Goal: Task Accomplishment & Management: Manage account settings

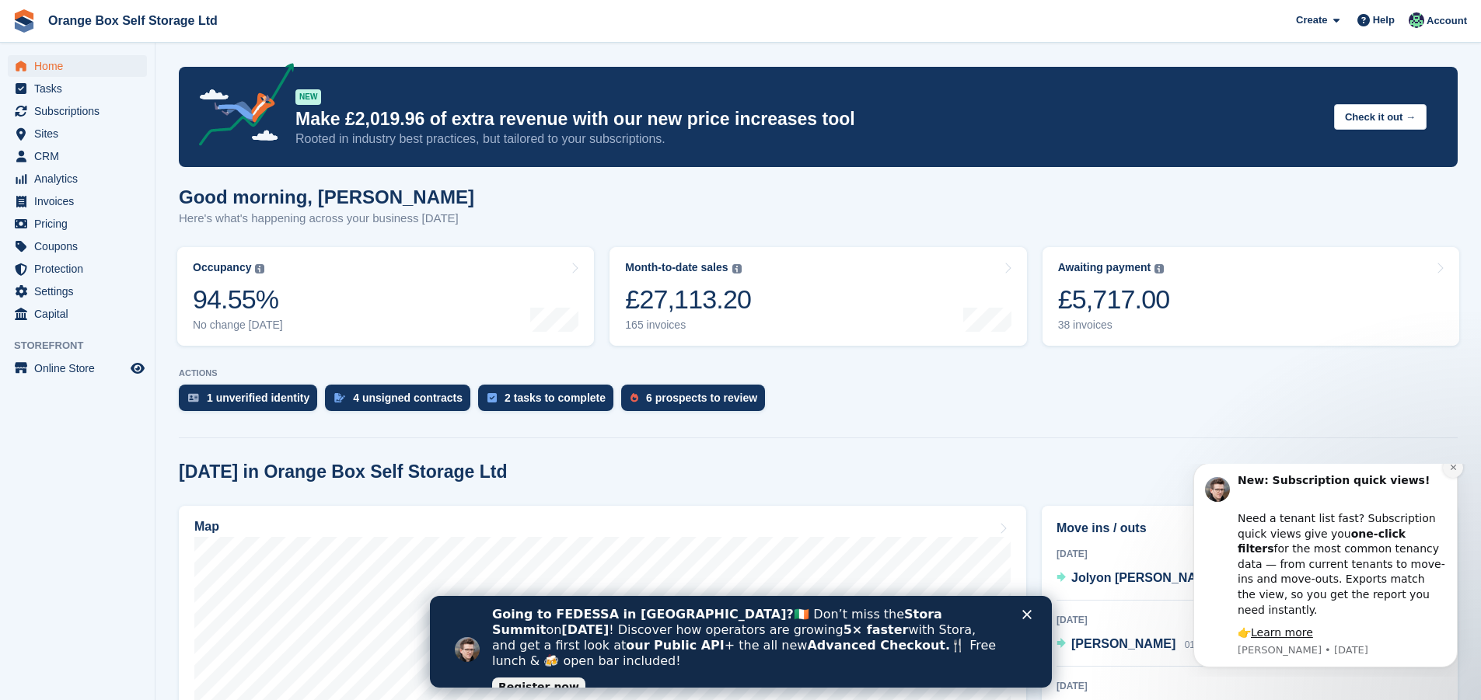
drag, startPoint x: 1451, startPoint y: 485, endPoint x: 2627, endPoint y: 936, distance: 1260.3
click at [1451, 470] on icon "Dismiss notification" at bounding box center [1452, 467] width 5 height 5
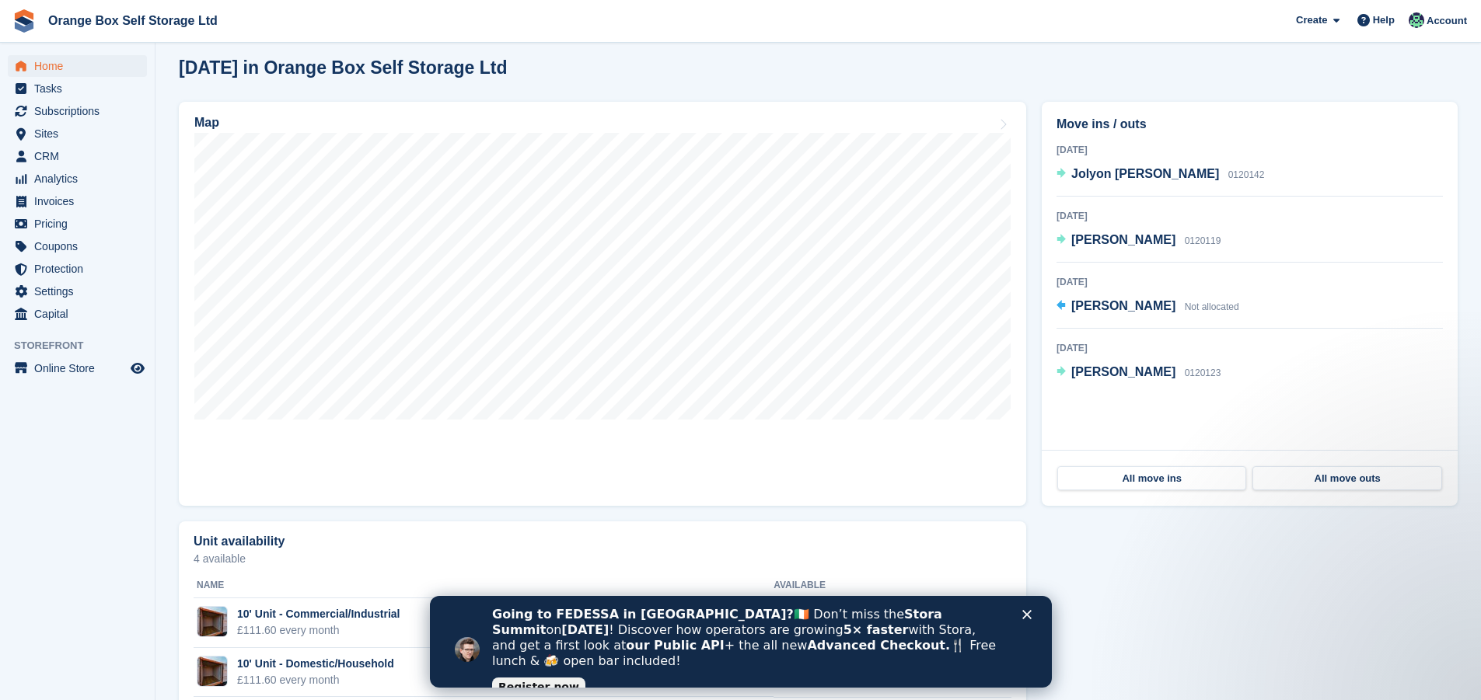
scroll to position [452, 0]
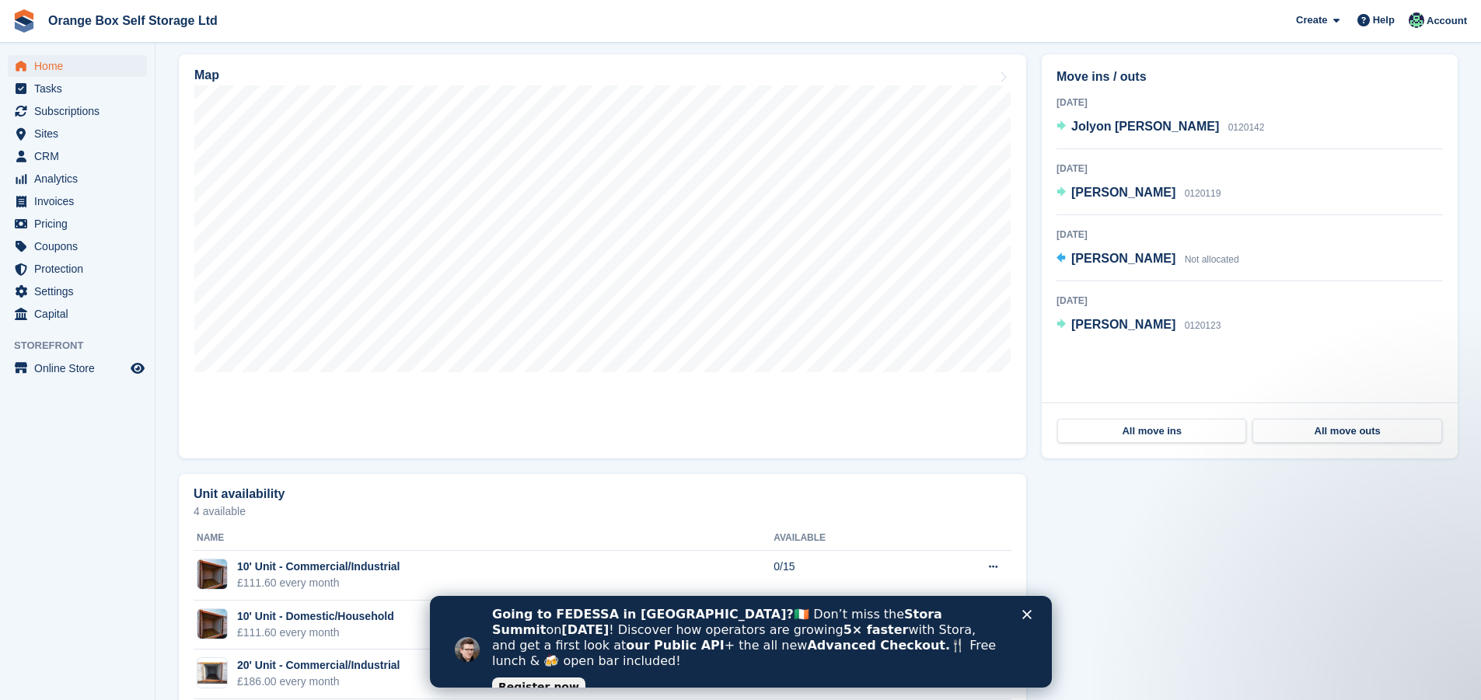
click at [1024, 616] on icon "Close" at bounding box center [1025, 614] width 9 height 9
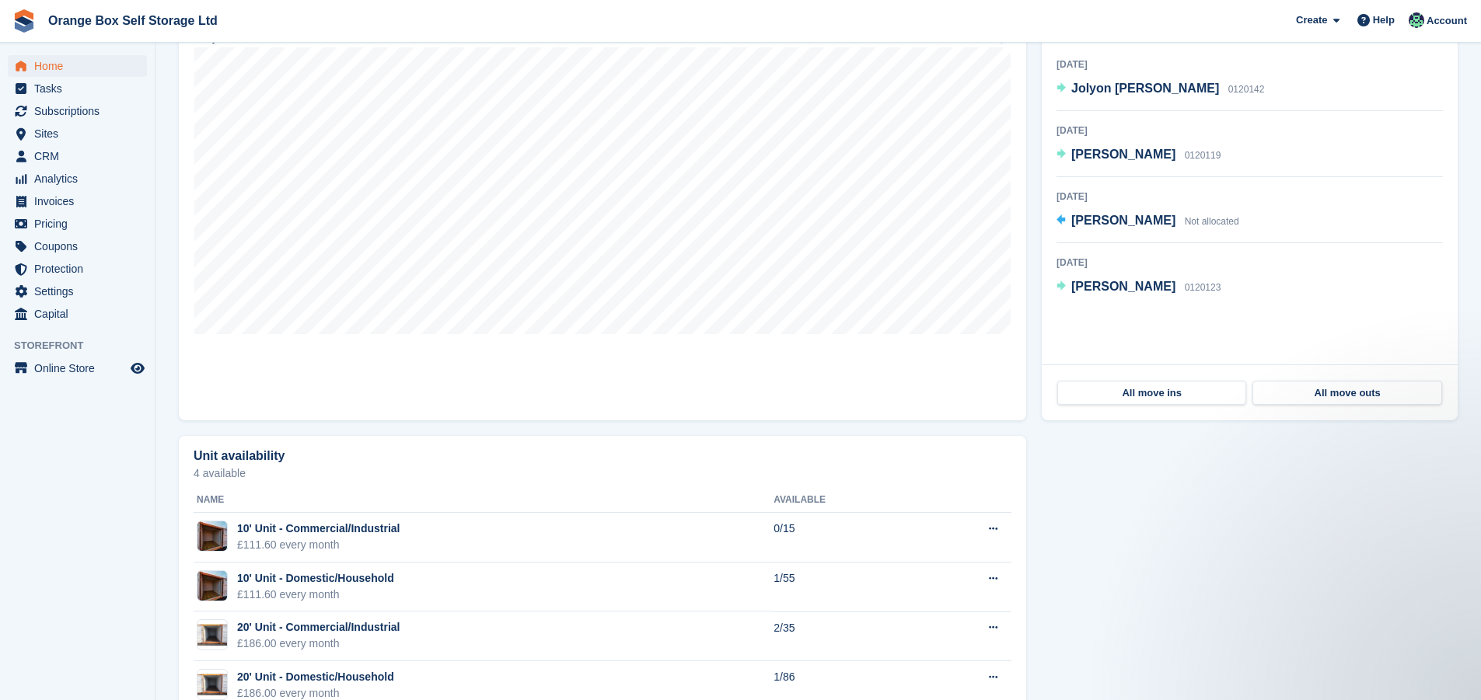
scroll to position [536, 0]
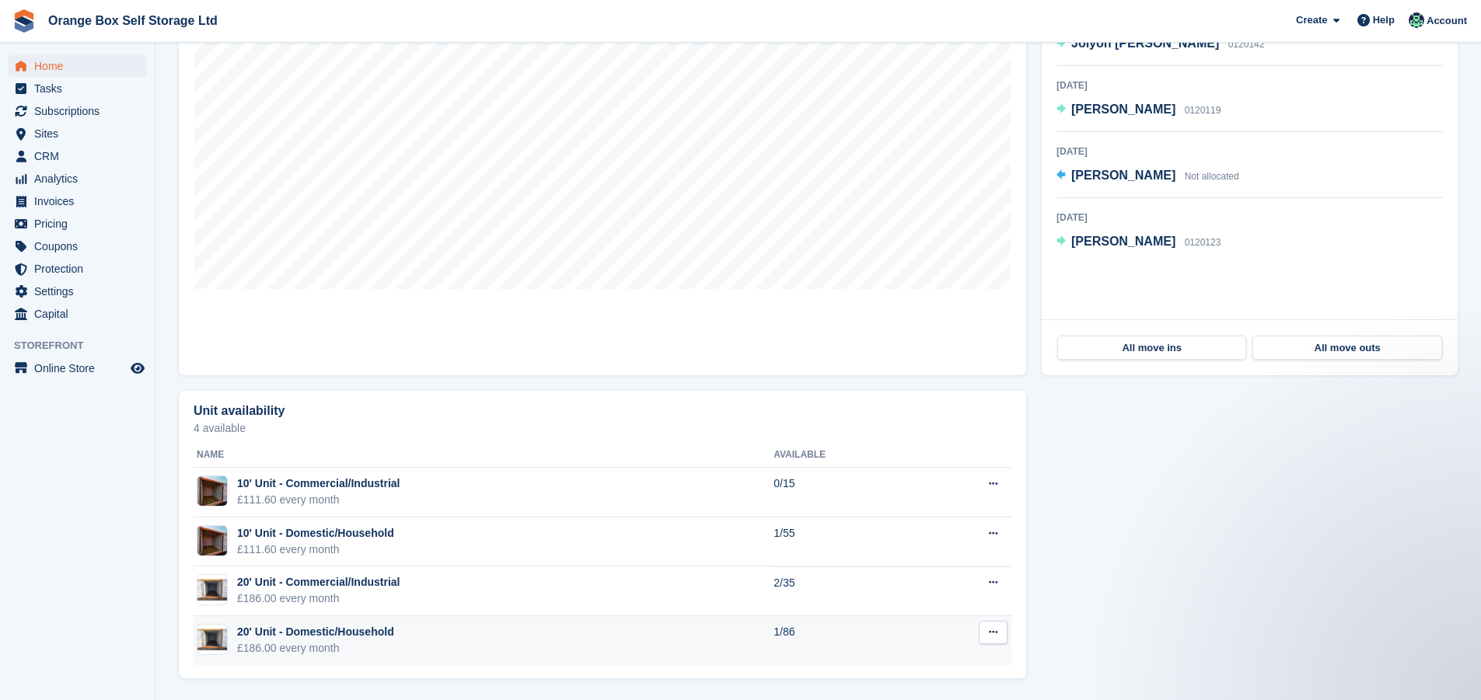
click at [394, 631] on td "20' Unit - Domestic/Household £186.00 every month" at bounding box center [484, 640] width 580 height 49
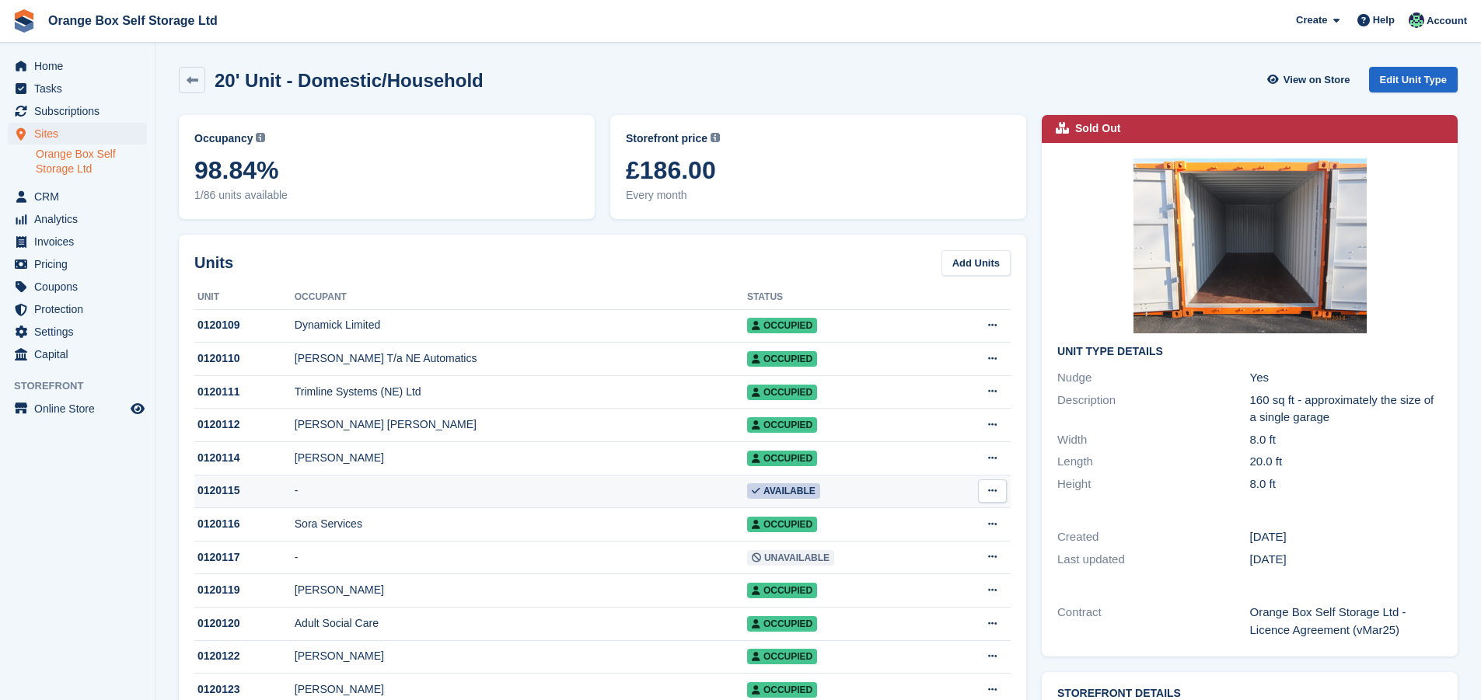
click at [988, 496] on icon at bounding box center [992, 491] width 9 height 10
click at [934, 522] on p "Edit unit" at bounding box center [931, 522] width 135 height 20
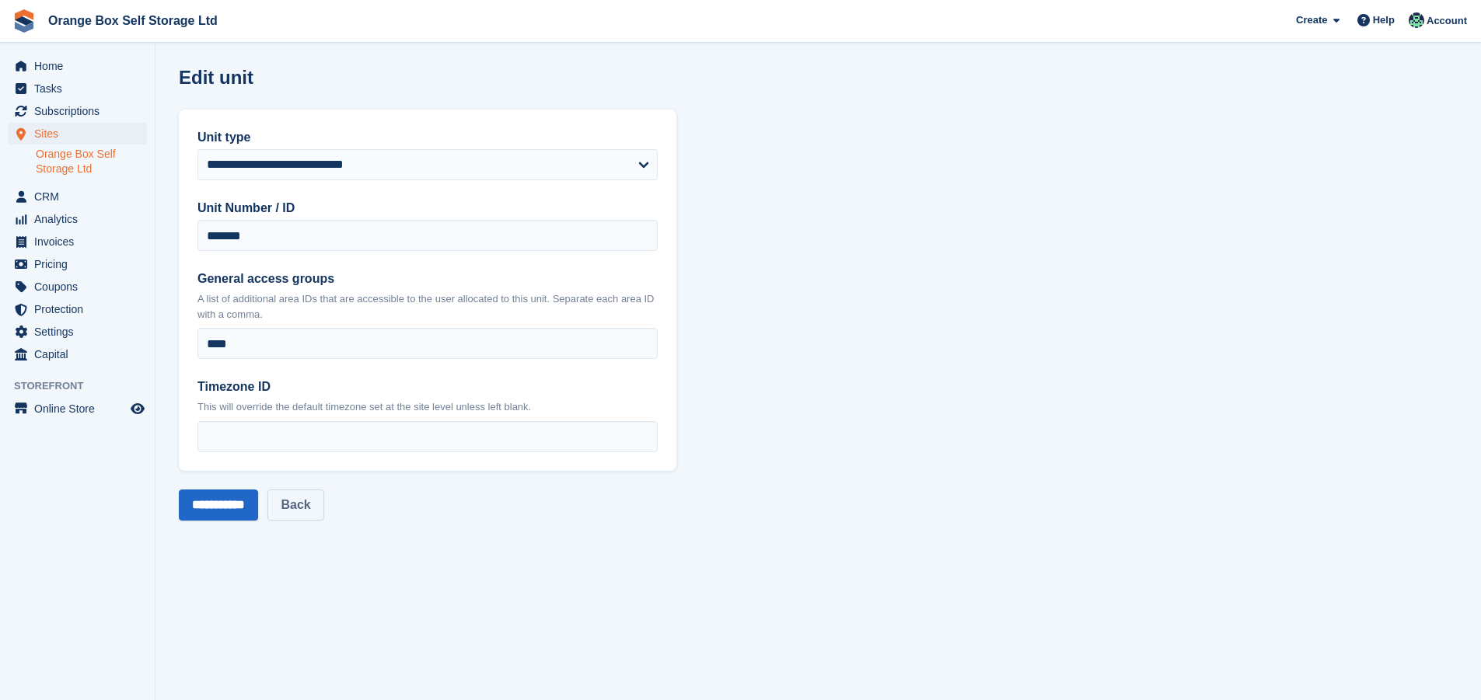
click at [302, 505] on link "Back" at bounding box center [295, 505] width 56 height 31
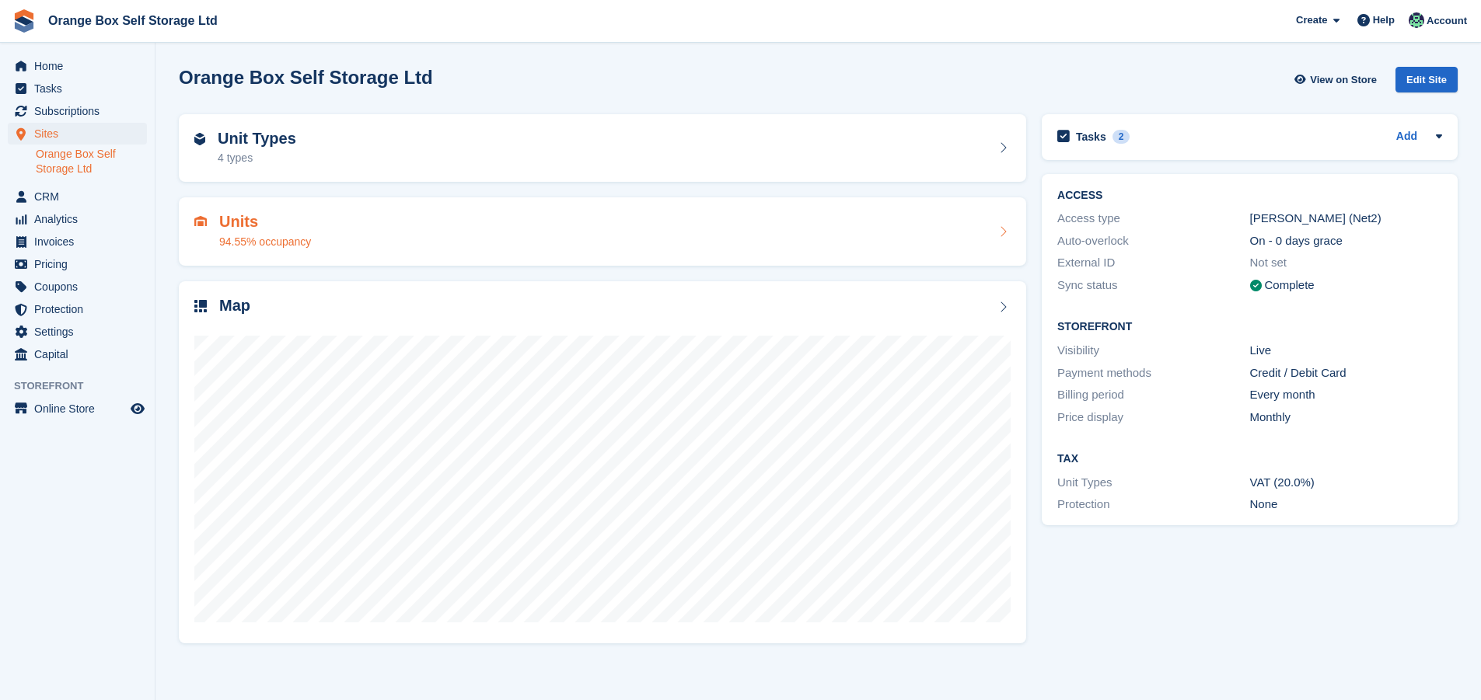
click at [225, 219] on h2 "Units" at bounding box center [265, 222] width 92 height 18
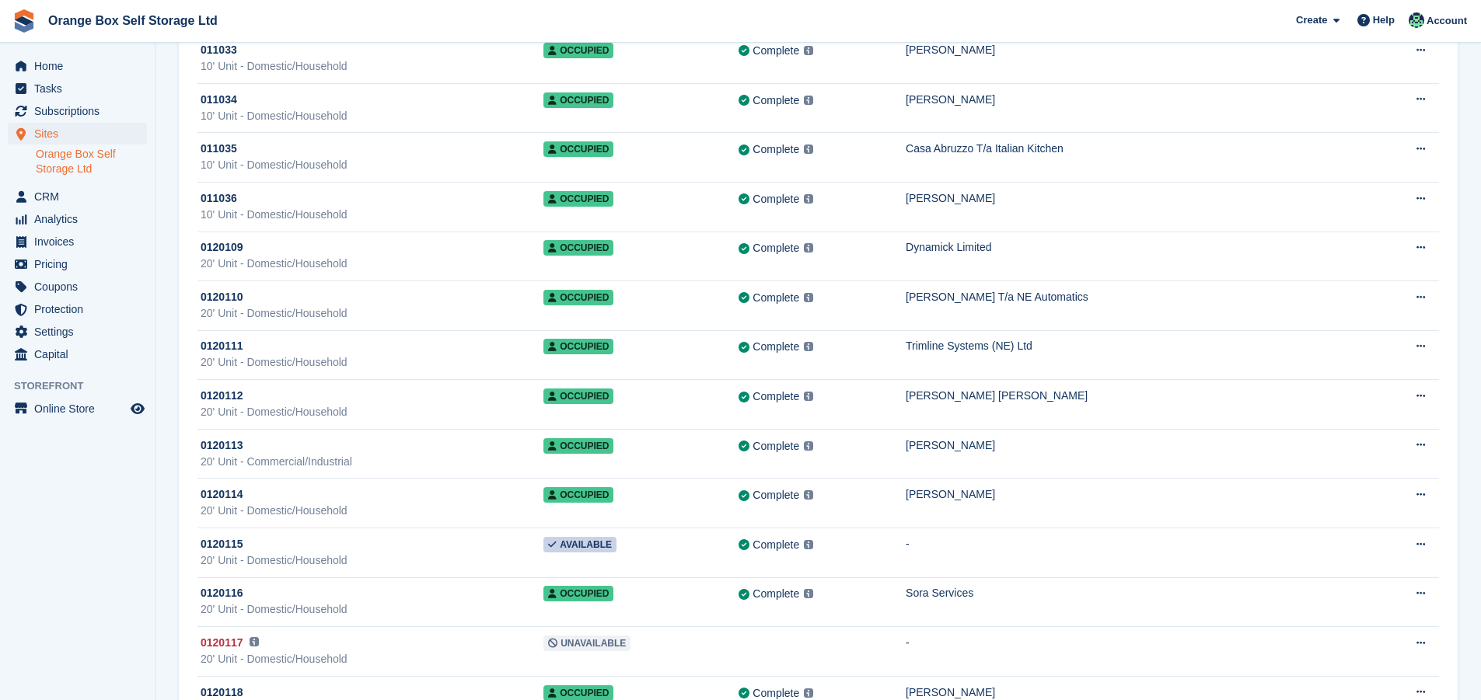
scroll to position [3050, 0]
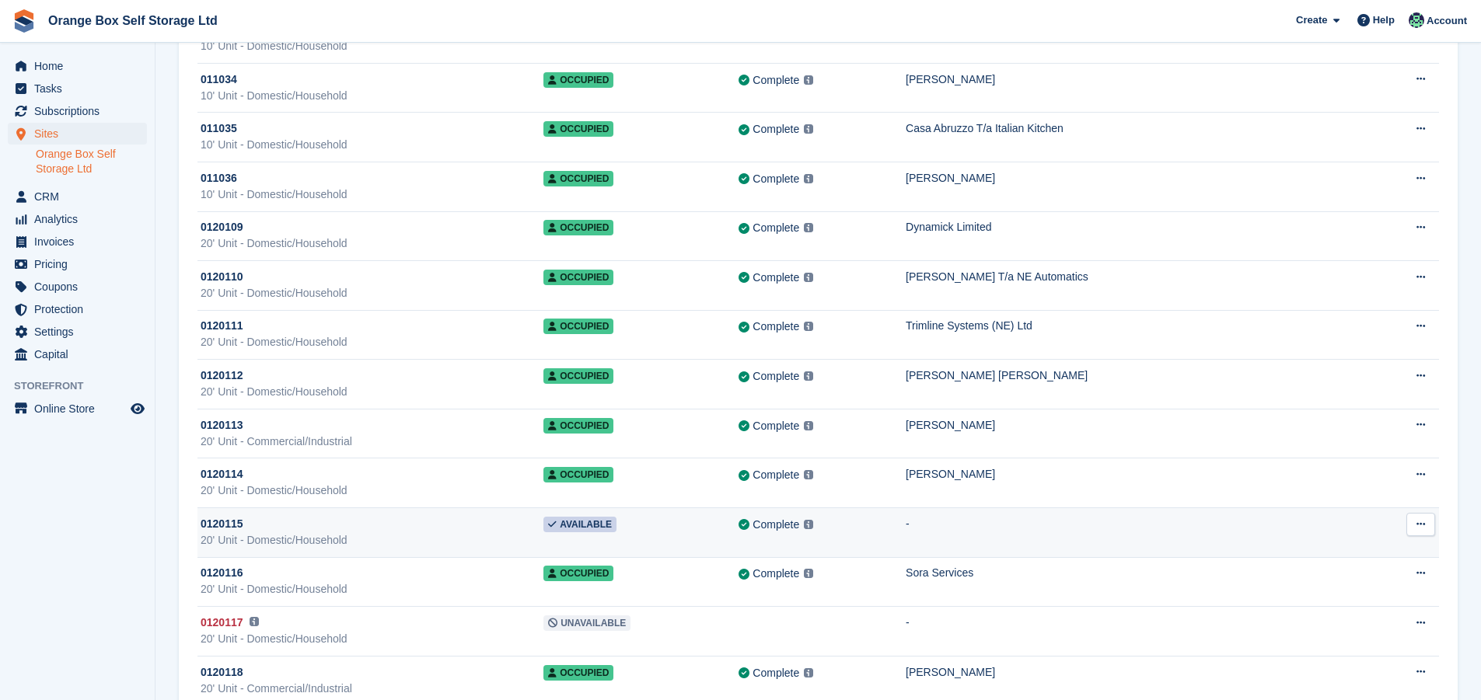
click at [1423, 525] on icon at bounding box center [1420, 524] width 9 height 10
click at [271, 527] on div "0120115" at bounding box center [372, 524] width 343 height 16
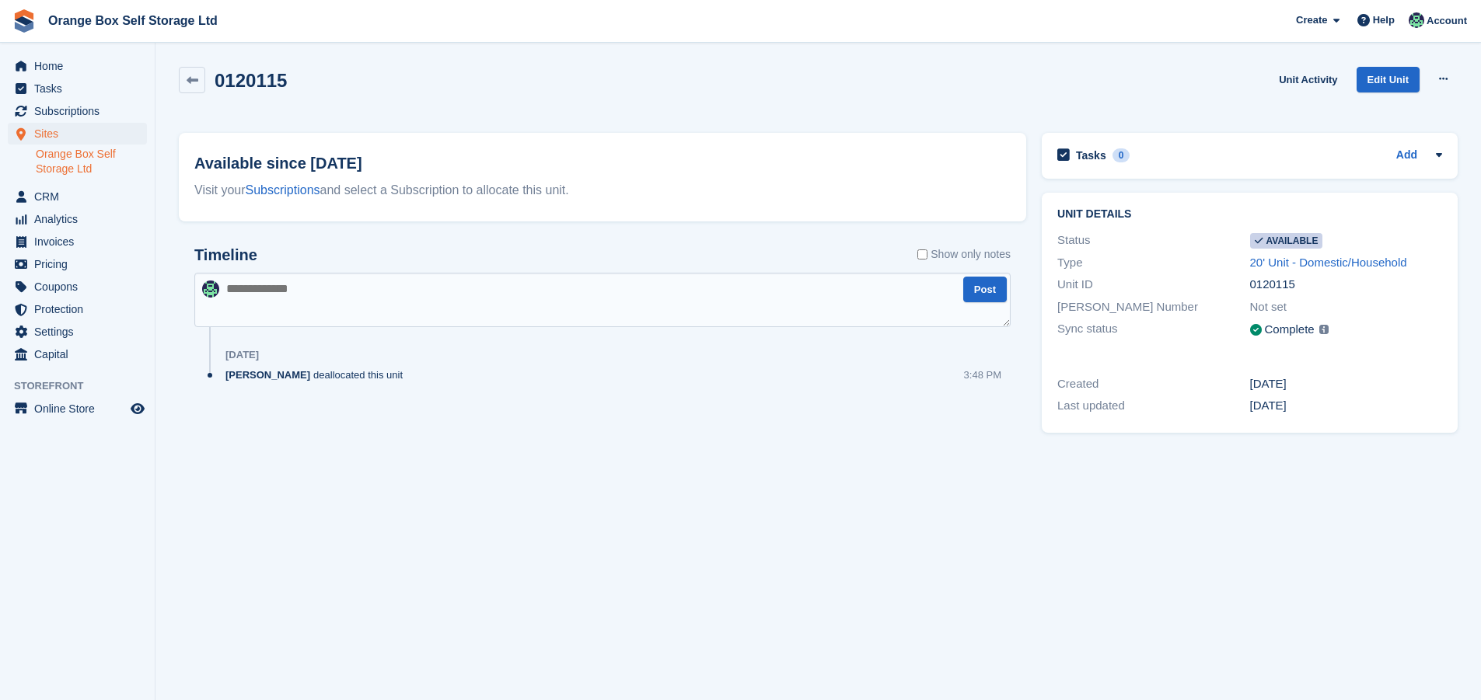
click at [289, 289] on textarea at bounding box center [602, 300] width 816 height 54
type textarea "**********"
click at [980, 297] on button "Post" at bounding box center [985, 290] width 44 height 26
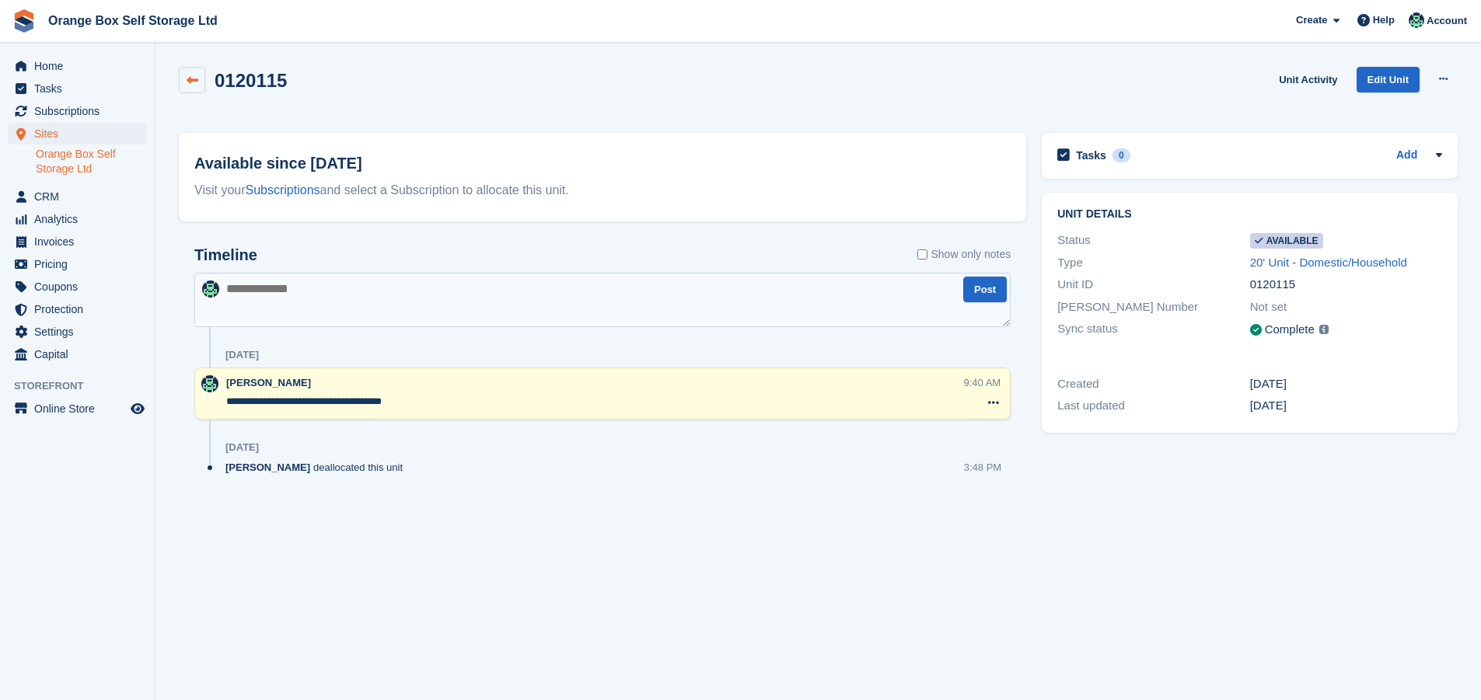
click at [190, 79] on icon at bounding box center [193, 81] width 12 height 12
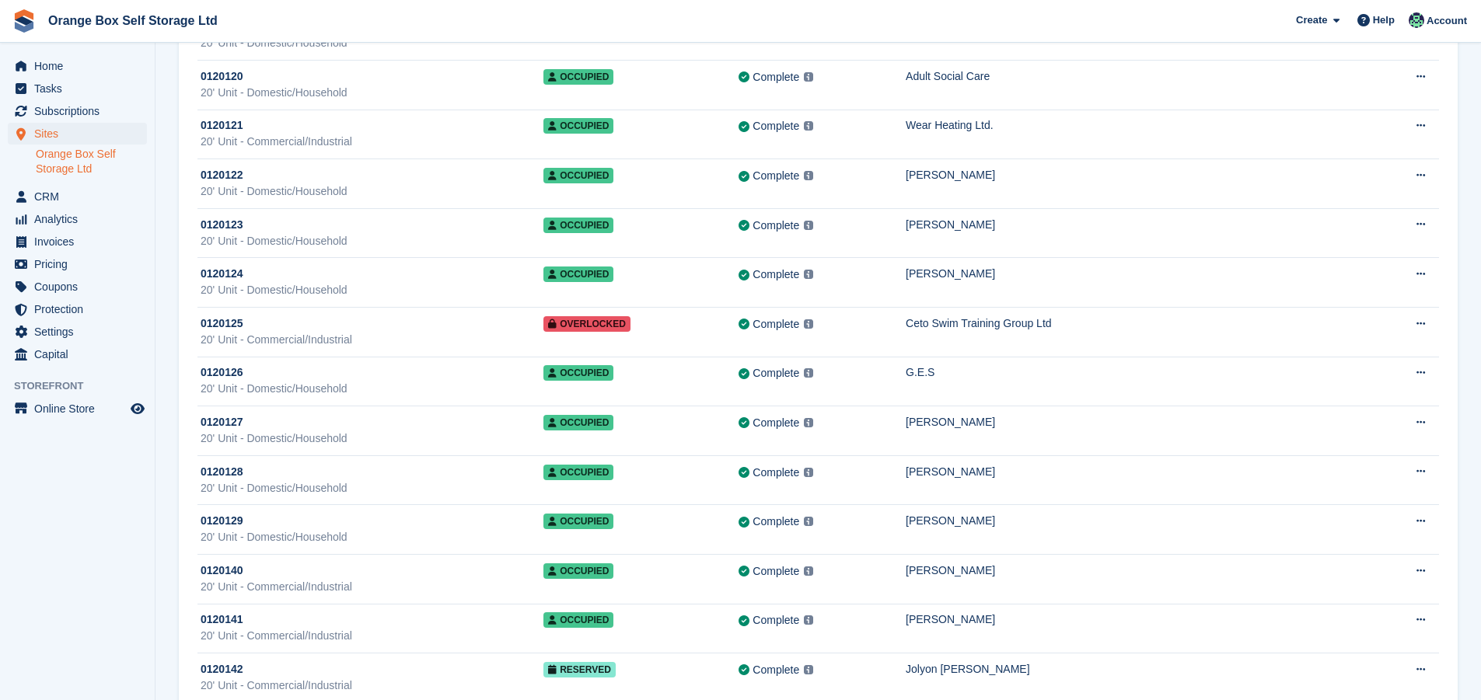
scroll to position [3654, 0]
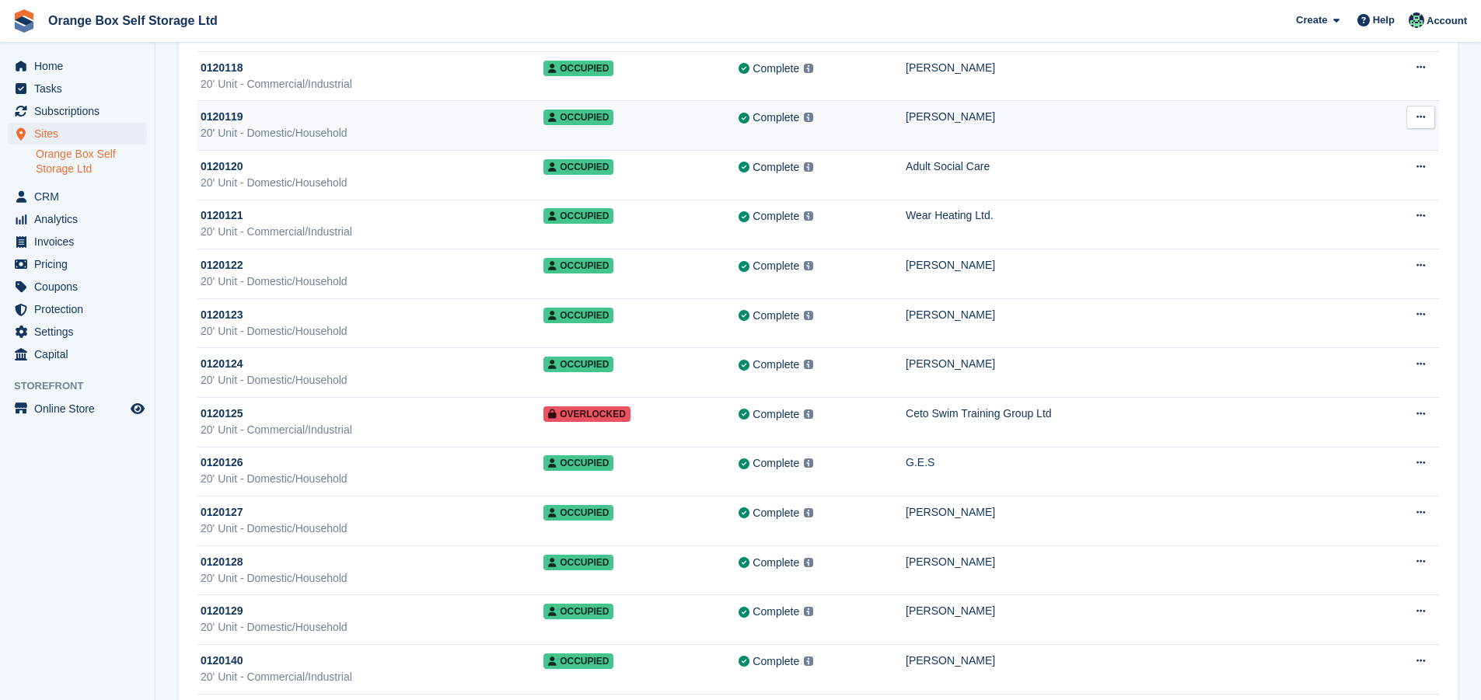
click at [236, 112] on span "0120119" at bounding box center [222, 117] width 43 height 16
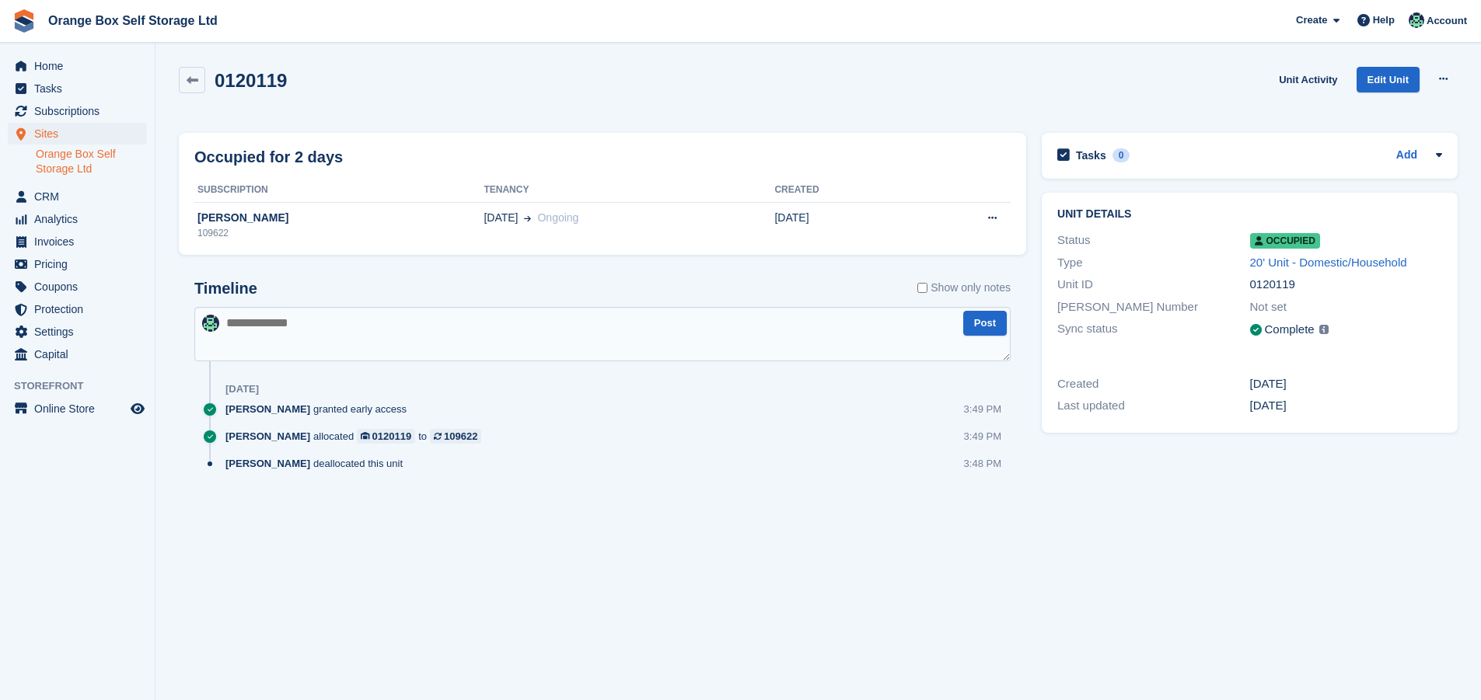
click at [317, 309] on textarea at bounding box center [602, 334] width 816 height 54
type textarea "*"
type textarea "**********"
click at [1001, 323] on button "Post" at bounding box center [985, 324] width 44 height 26
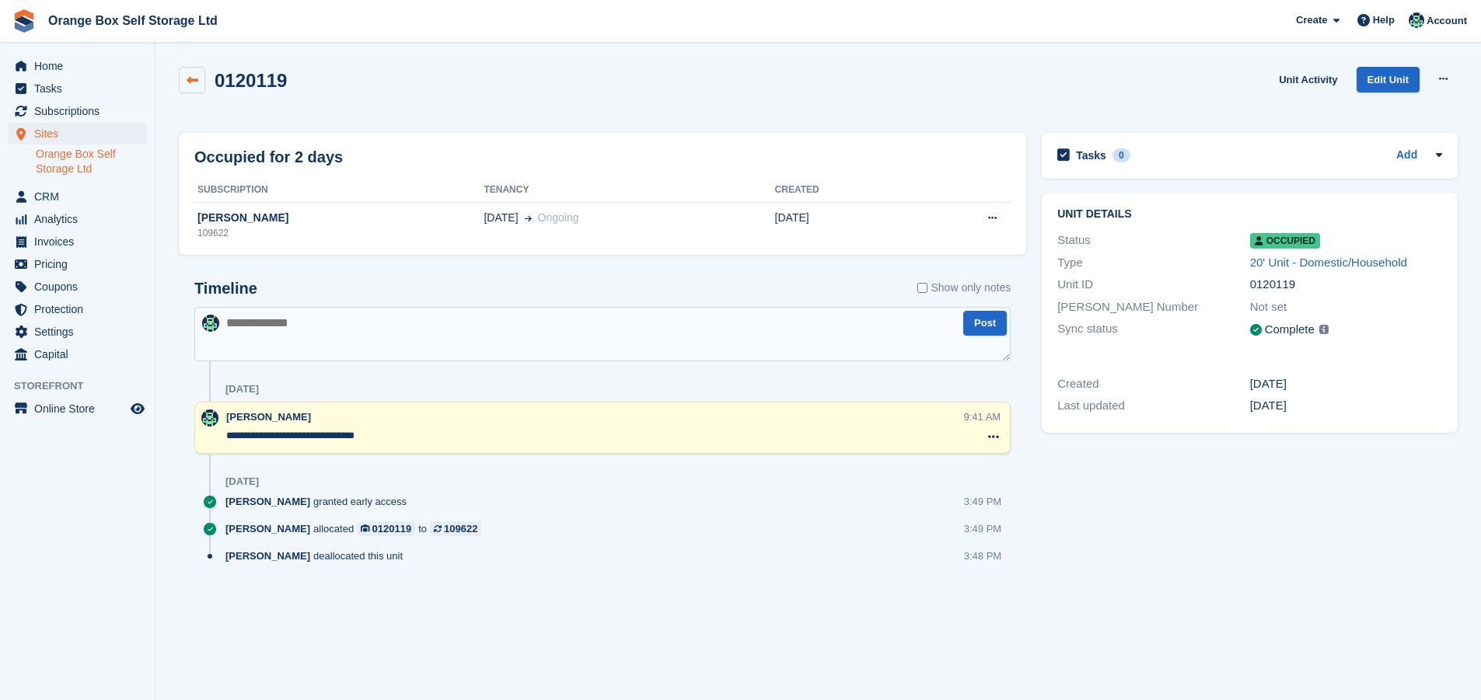
click at [204, 80] on link at bounding box center [192, 80] width 26 height 26
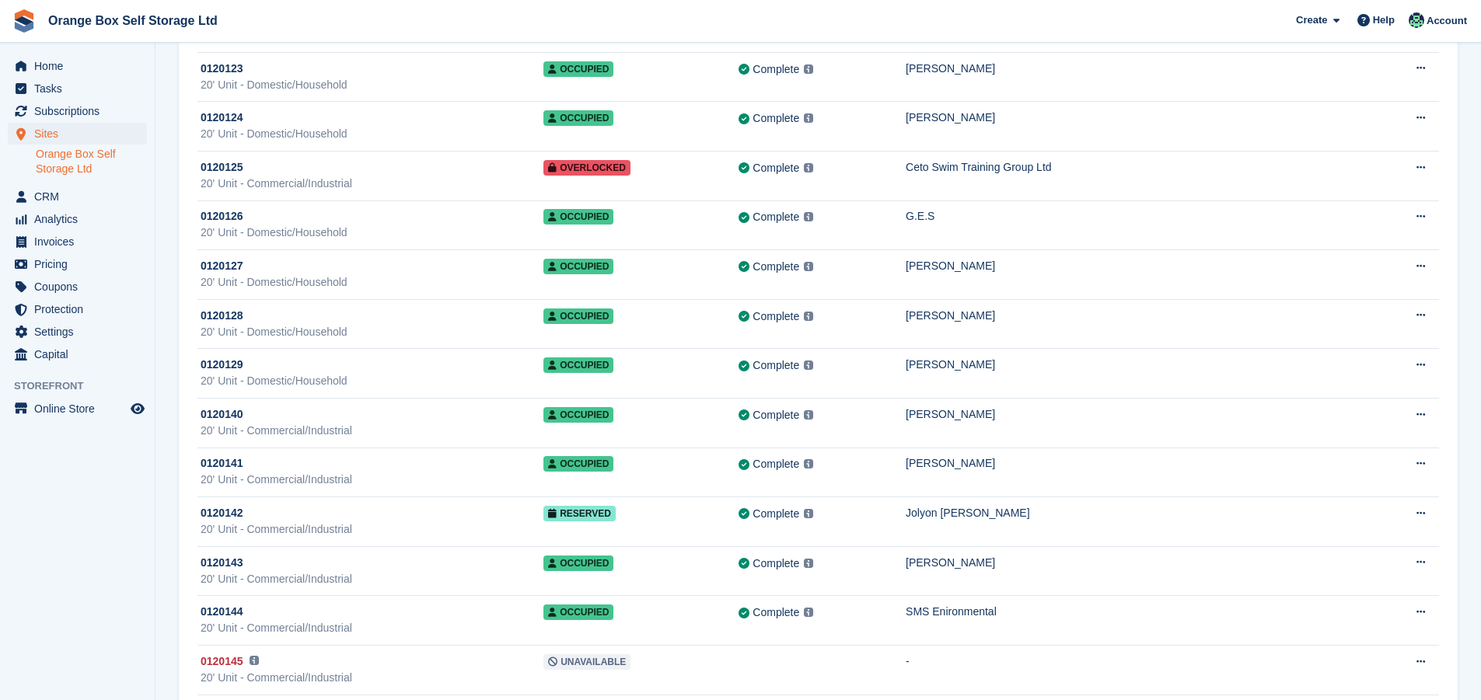
scroll to position [3932, 0]
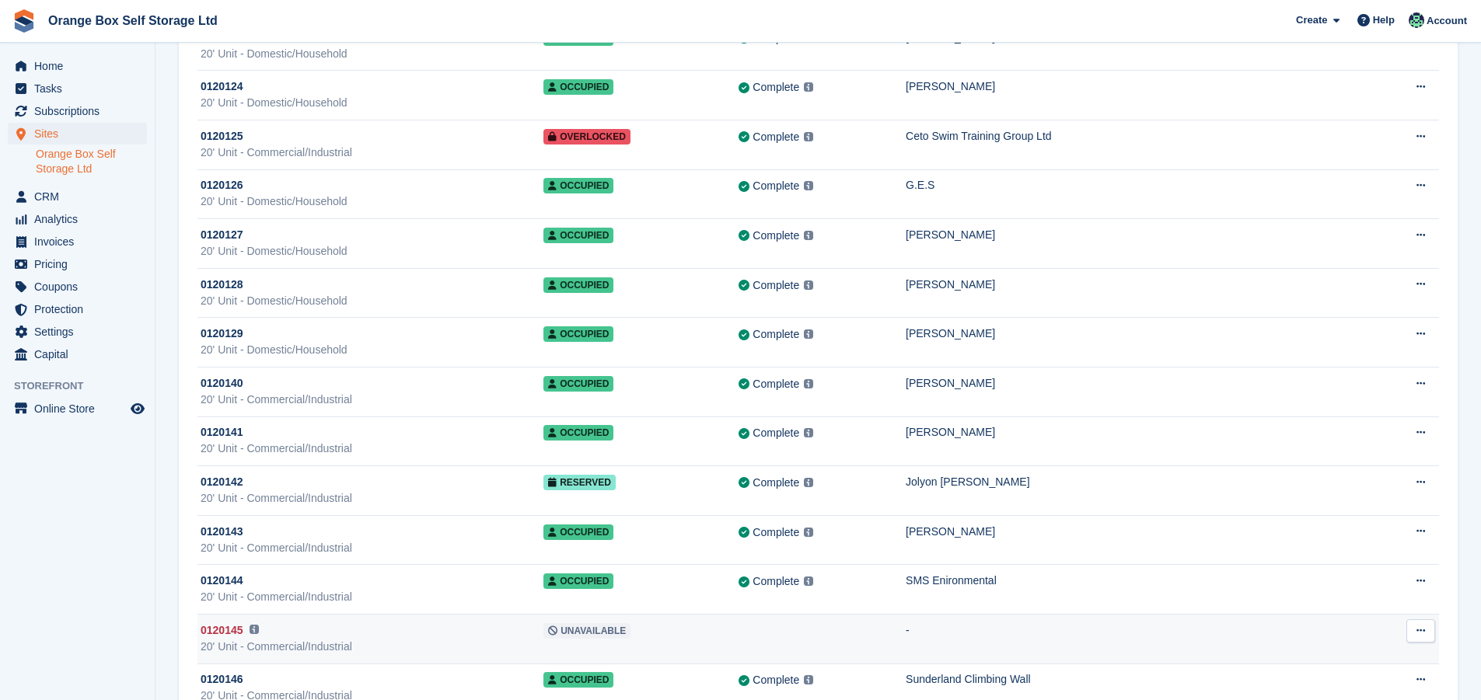
click at [216, 630] on span "0120145" at bounding box center [222, 631] width 43 height 16
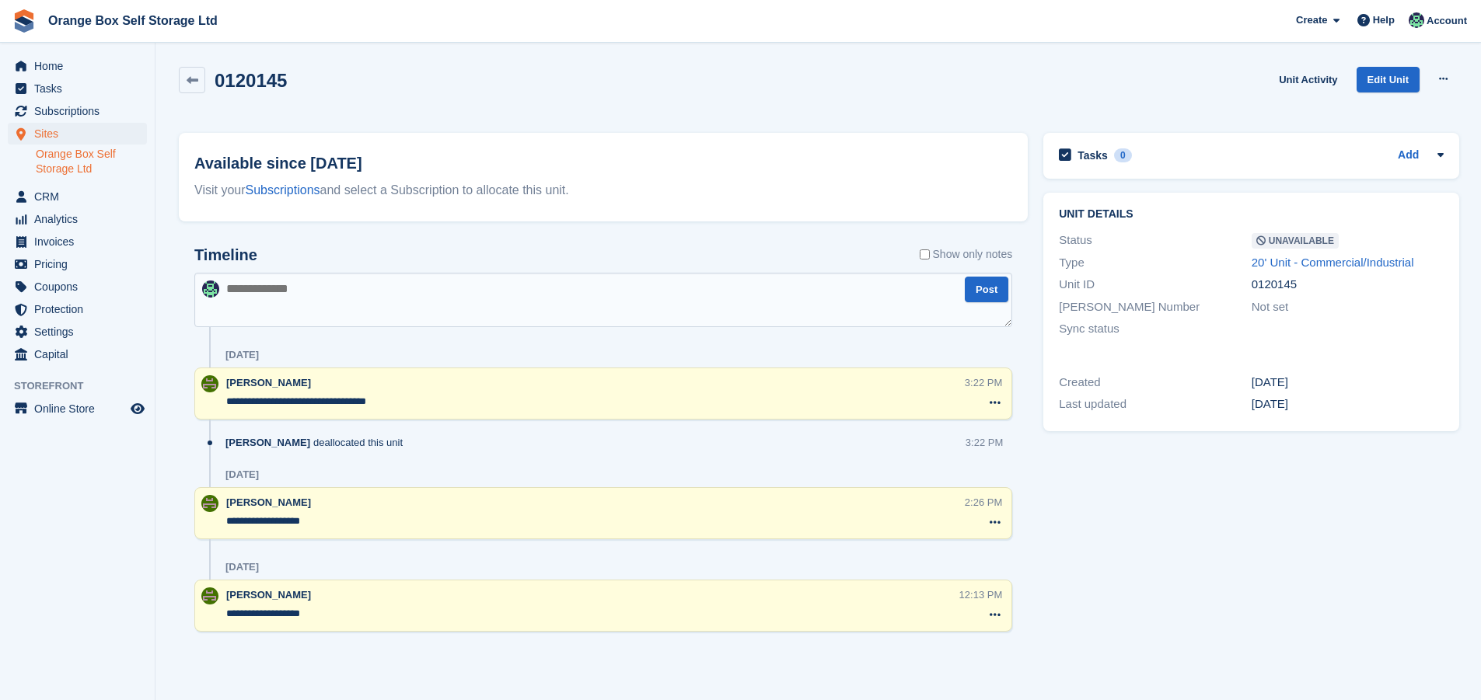
click at [300, 289] on textarea at bounding box center [603, 300] width 818 height 54
type textarea "**********"
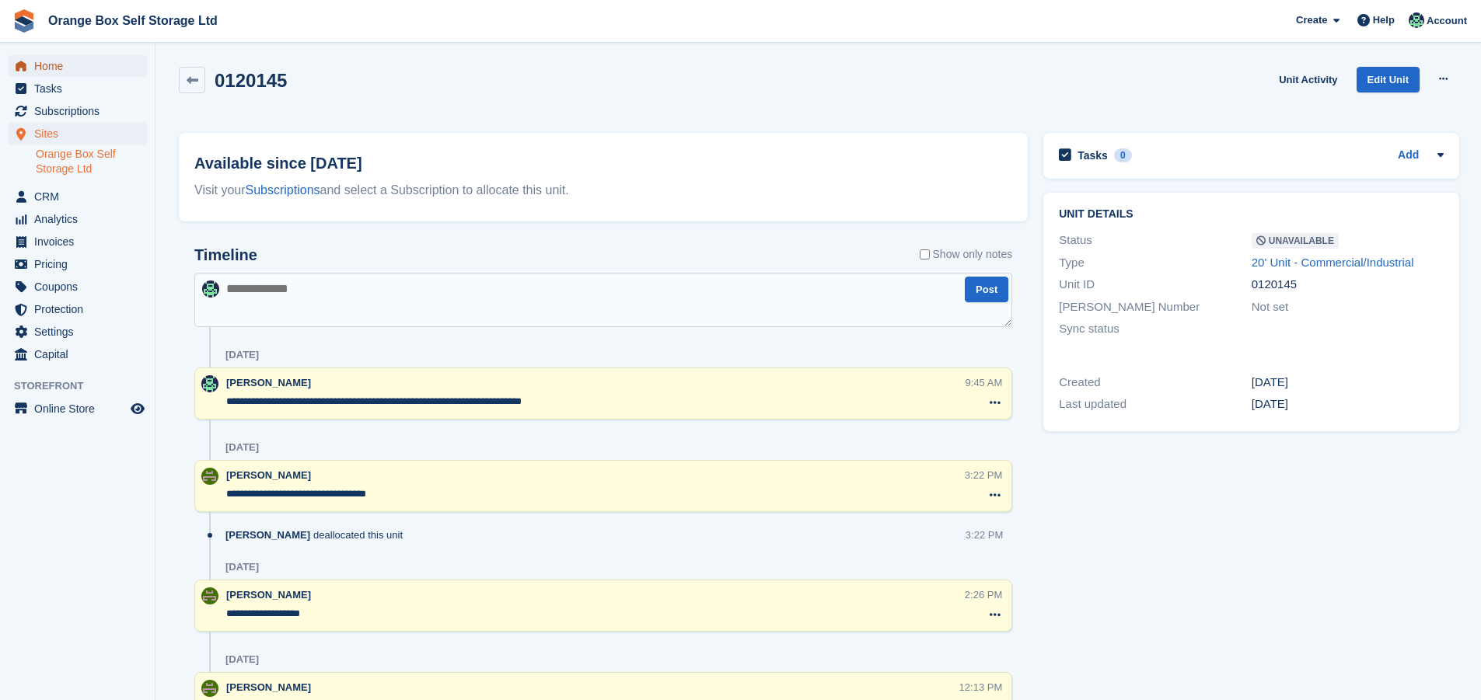
click at [72, 65] on span "Home" at bounding box center [80, 66] width 93 height 22
